Goal: Find specific page/section: Find specific page/section

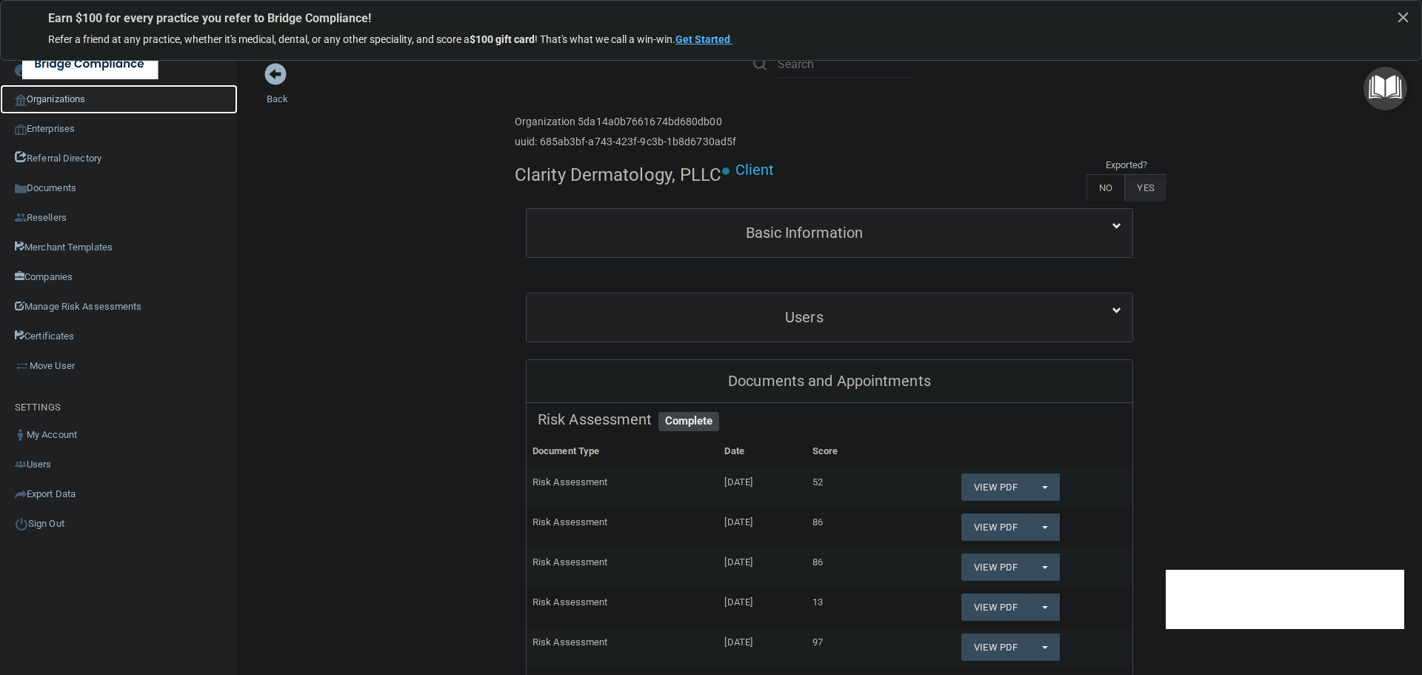
click at [41, 101] on link "Organizations" at bounding box center [119, 99] width 238 height 30
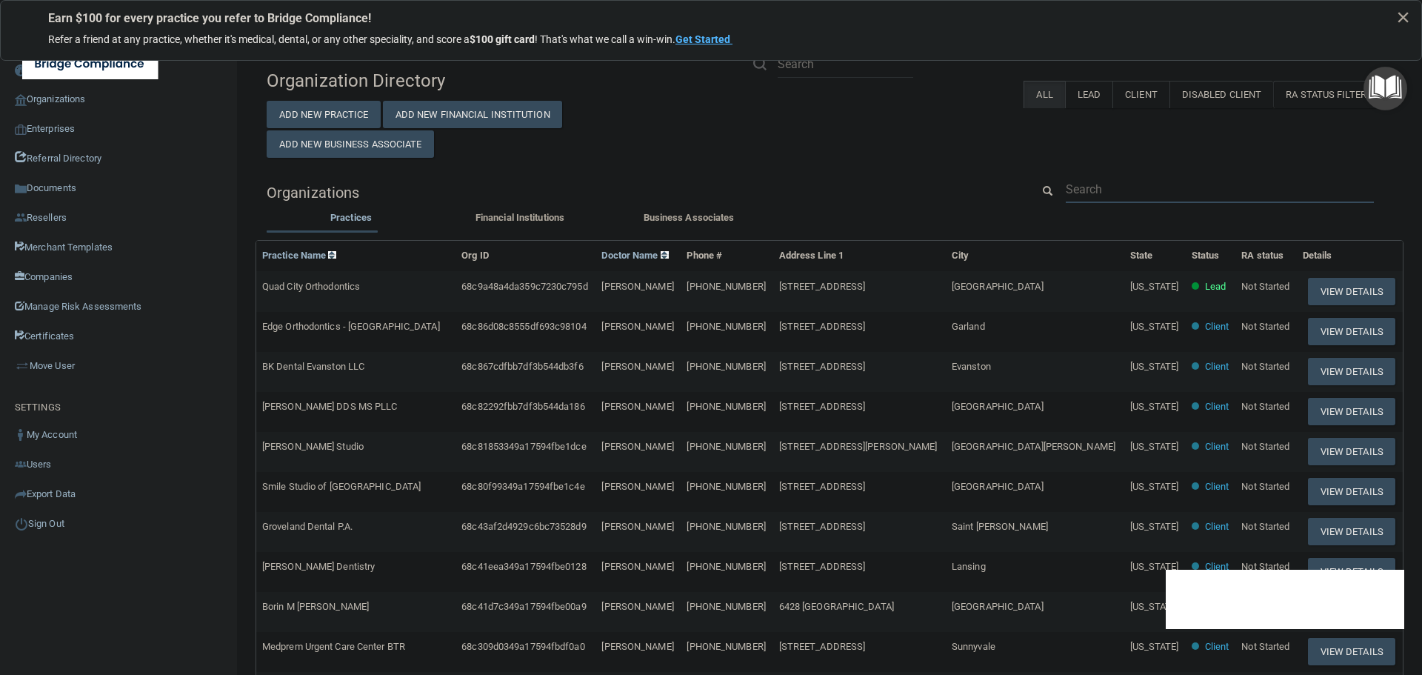
click at [1116, 181] on input "text" at bounding box center [1220, 189] width 308 height 27
paste input "[PERSON_NAME] Block, MD"
type input "[PERSON_NAME] Block, MD"
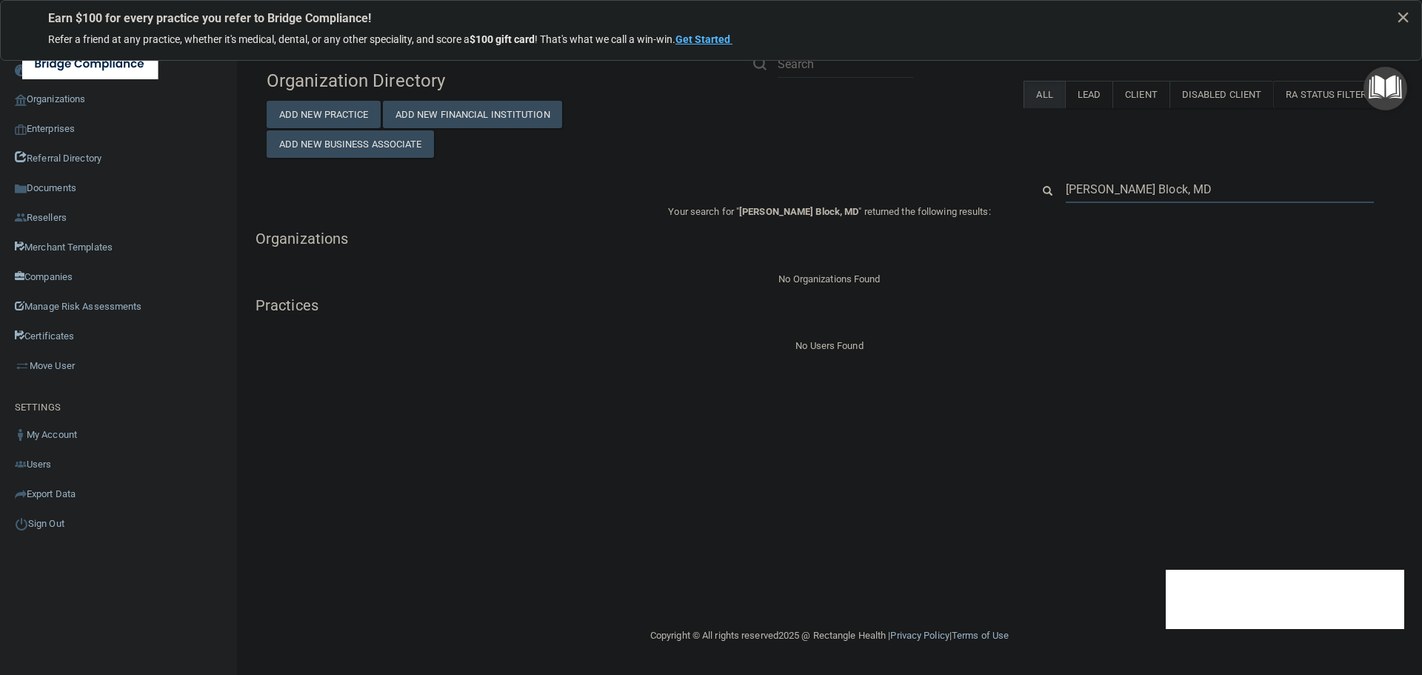
drag, startPoint x: 1227, startPoint y: 184, endPoint x: 1015, endPoint y: 185, distance: 211.9
click at [1015, 185] on div "[PERSON_NAME] Block, MD" at bounding box center [830, 189] width 1148 height 27
paste input "516) 764-1344"
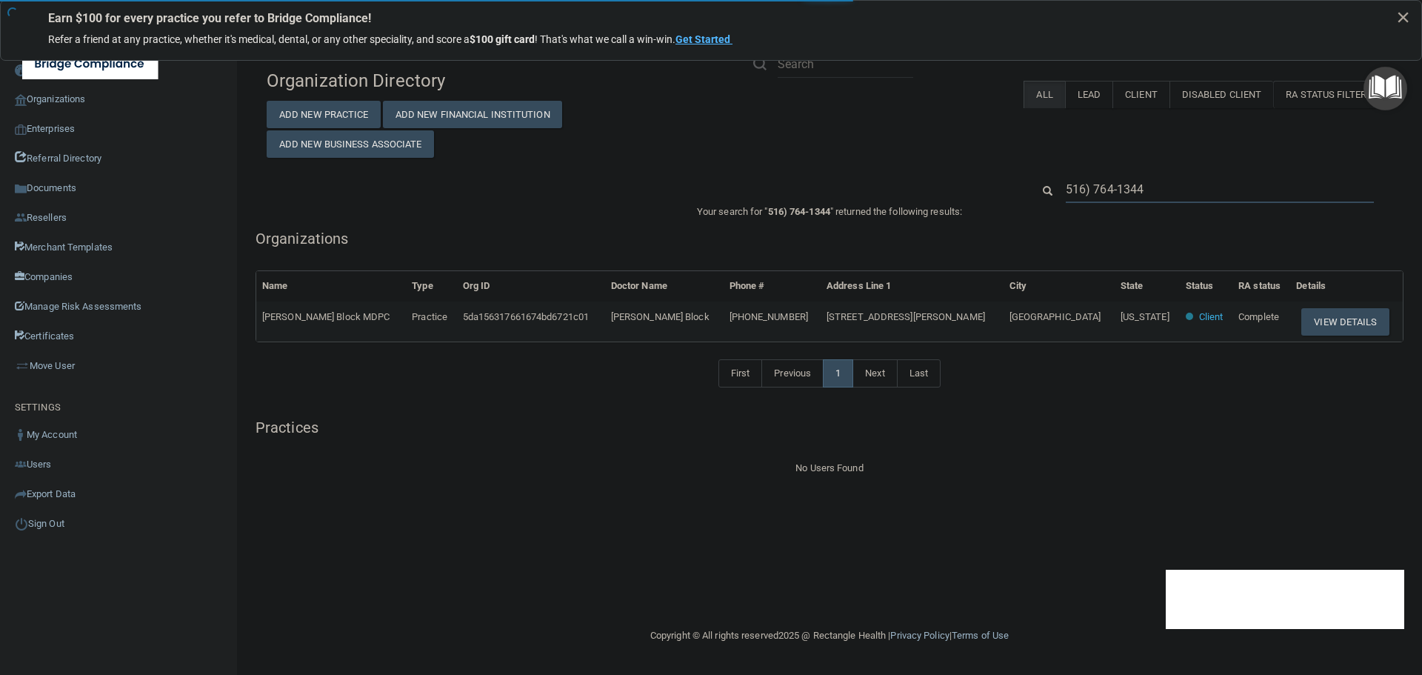
type input "516) 764-1344"
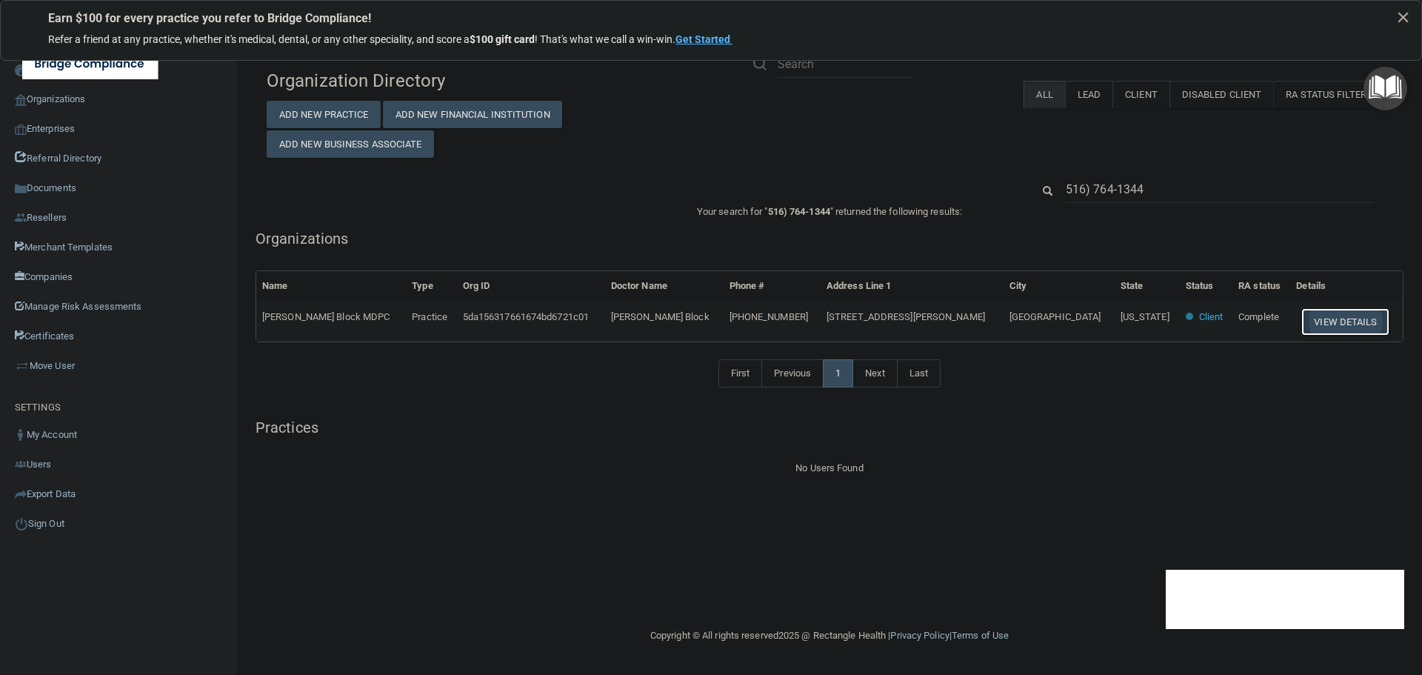
click at [1302, 322] on button "View Details" at bounding box center [1345, 321] width 87 height 27
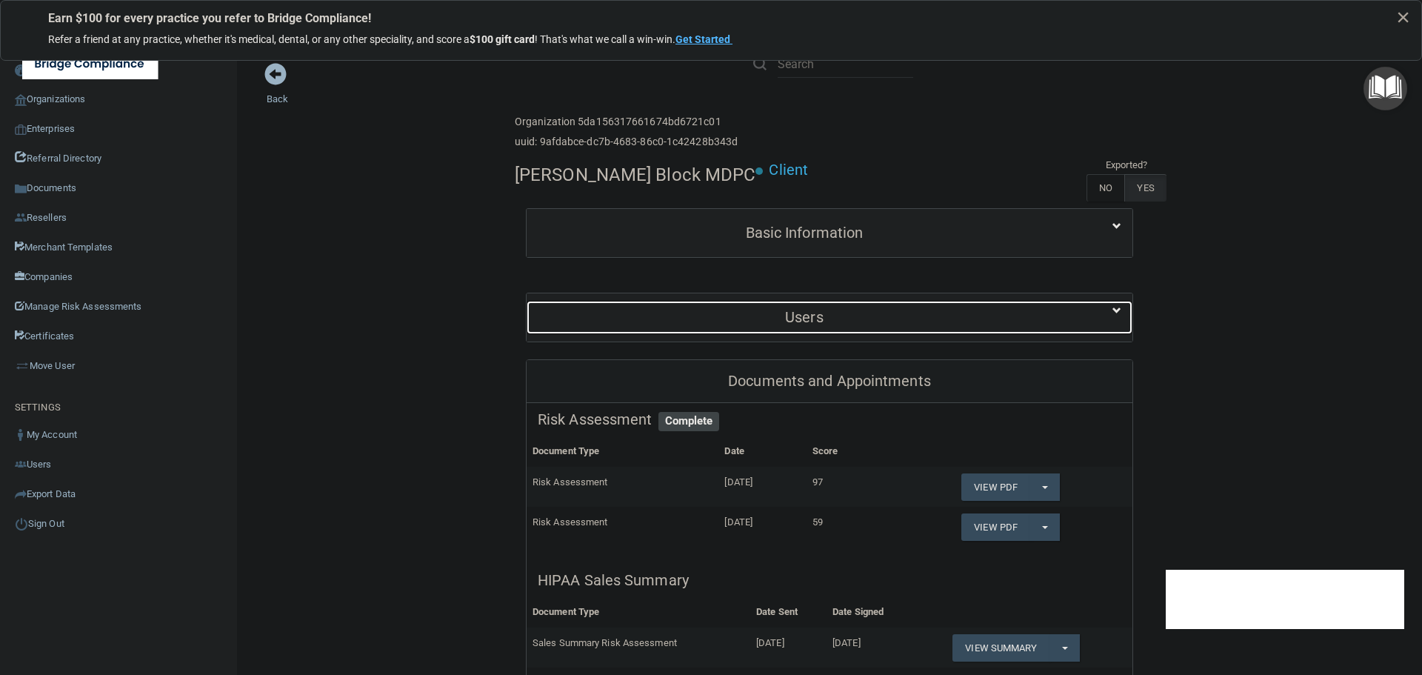
click at [806, 312] on h5 "Users" at bounding box center [804, 317] width 533 height 16
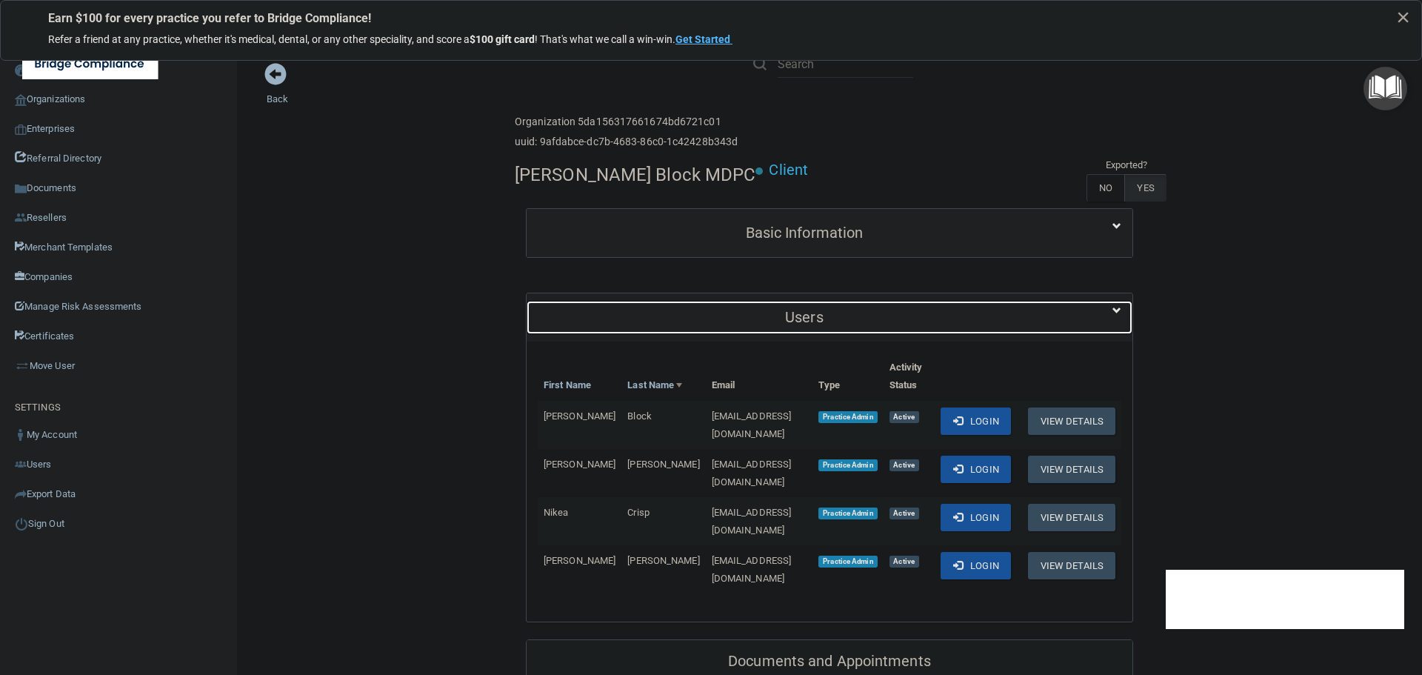
click at [805, 311] on h5 "Users" at bounding box center [804, 317] width 533 height 16
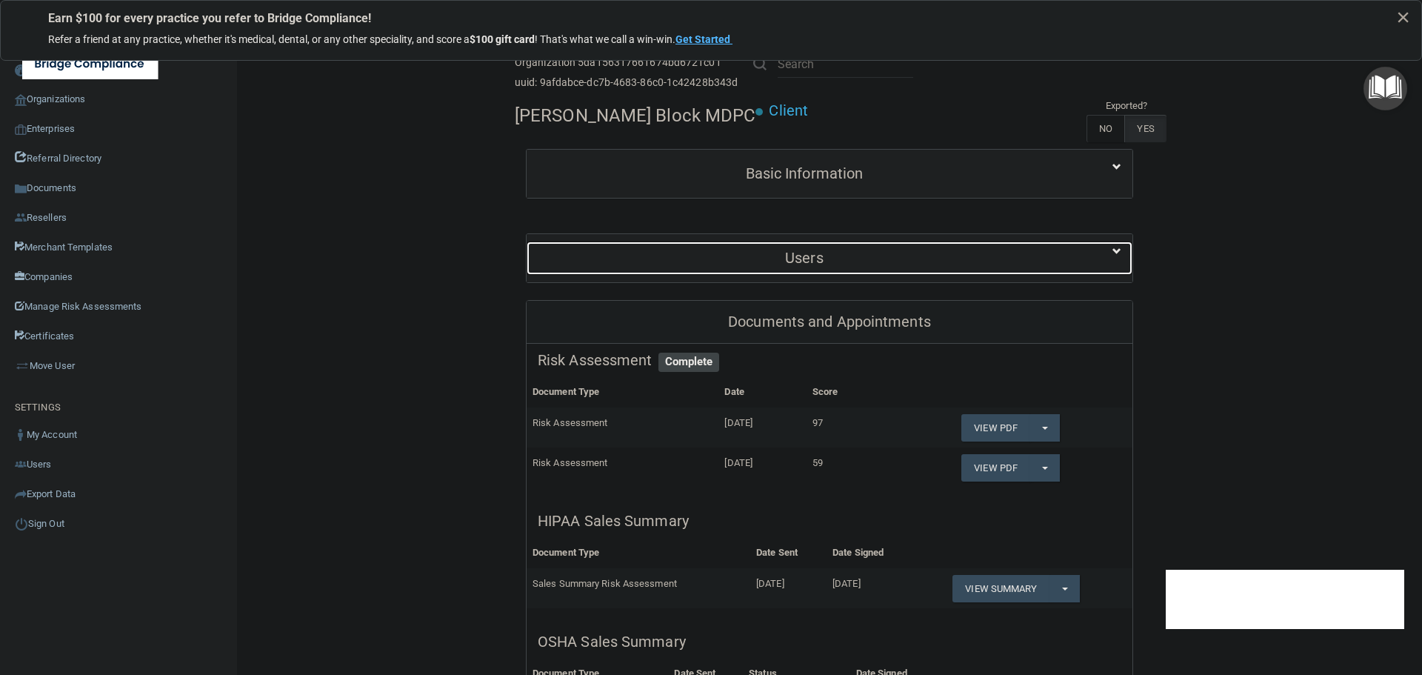
scroll to position [148, 0]
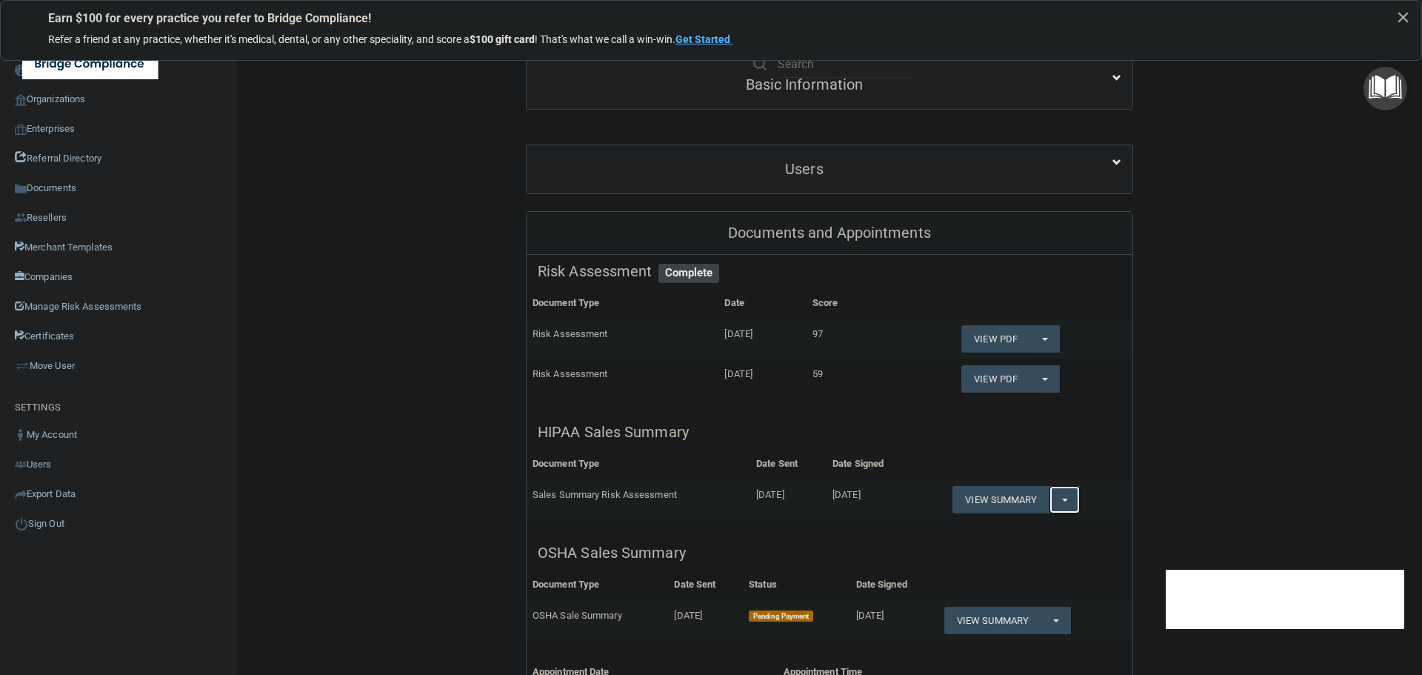
click at [1065, 503] on button "Split button!" at bounding box center [1065, 499] width 30 height 27
click at [1016, 526] on link "Download as PDF" at bounding box center [1014, 530] width 123 height 22
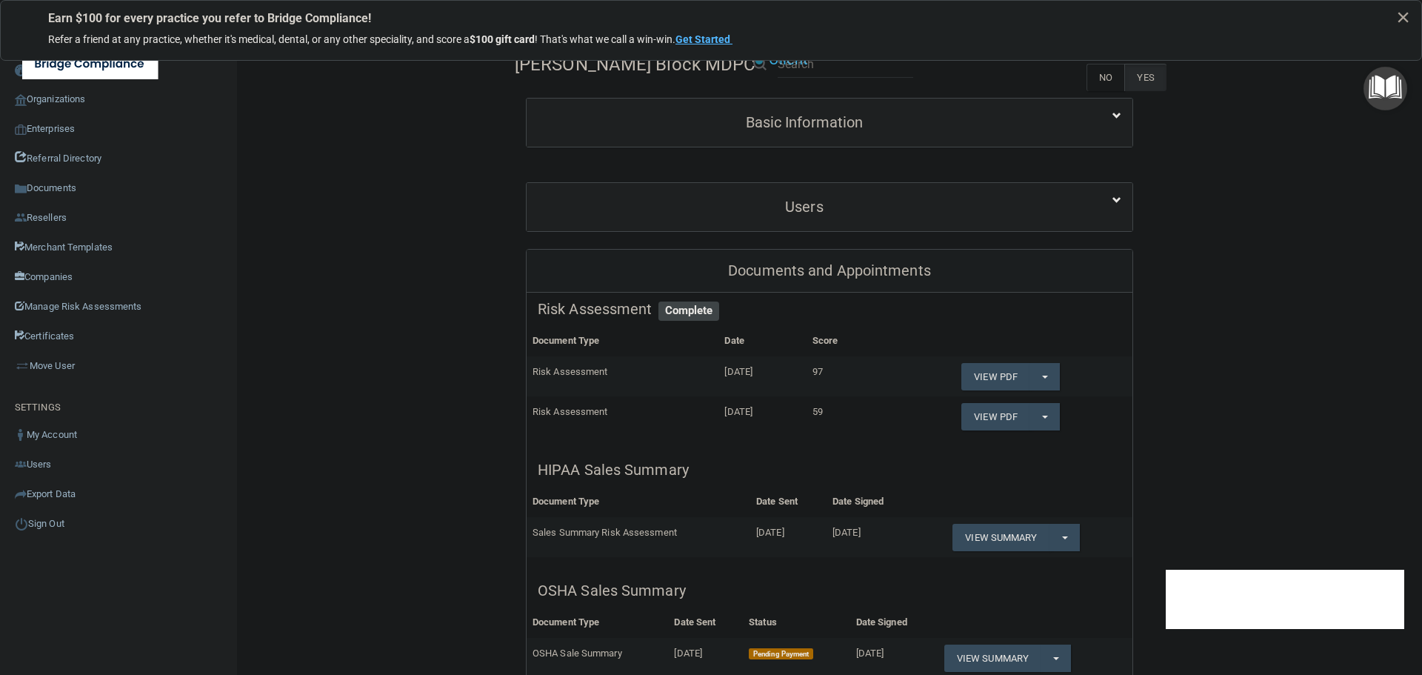
scroll to position [0, 0]
